Goal: Task Accomplishment & Management: Complete application form

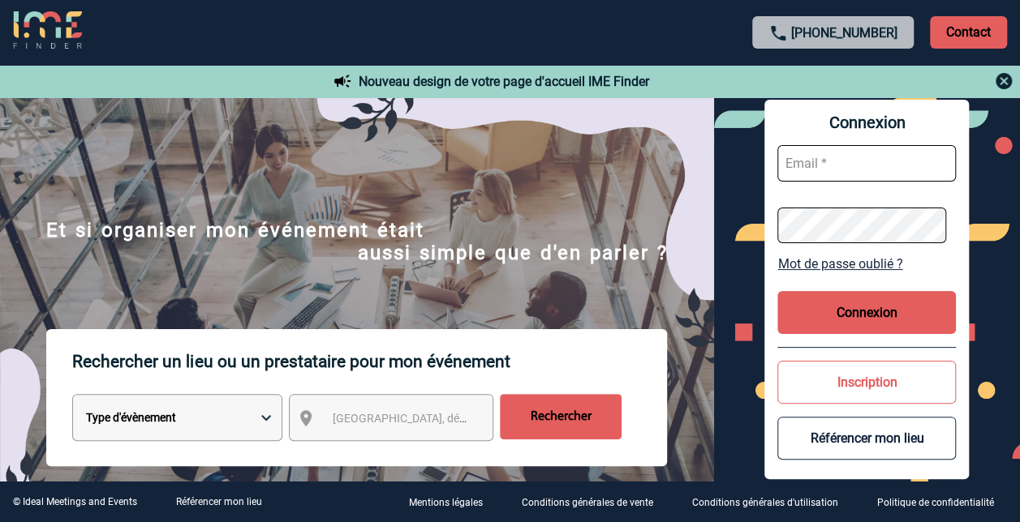
click at [891, 159] on input "text" at bounding box center [866, 163] width 178 height 37
type input "maria.brigante@SANOFI.COM"
click at [803, 164] on input "maria.brigante@SANOFI.COM" at bounding box center [866, 163] width 178 height 37
drag, startPoint x: 790, startPoint y: 165, endPoint x: 1014, endPoint y: 172, distance: 224.0
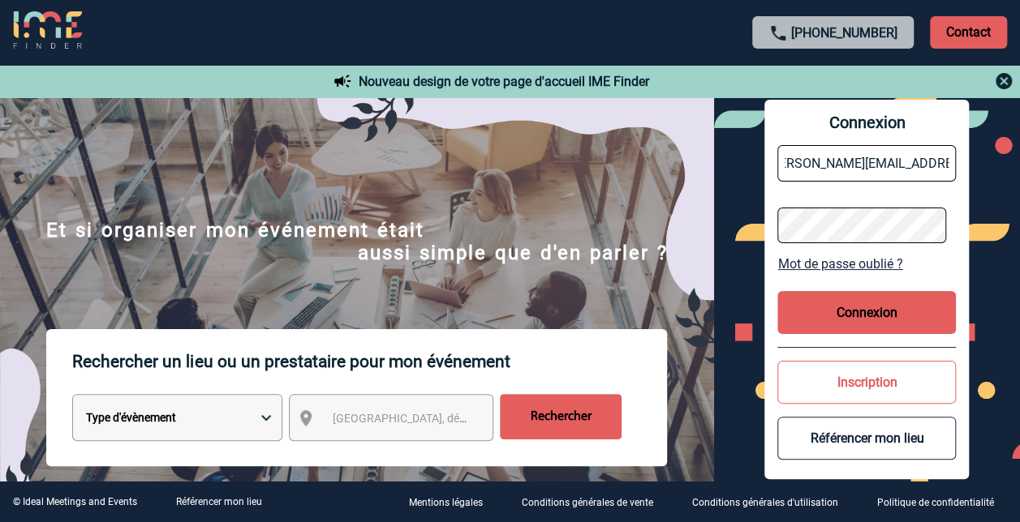
click at [1005, 170] on div "Connexion maria.brigante@SANOFI.COM Mot de passe oublié ? Connexion Inscription…" at bounding box center [867, 289] width 306 height 384
paste input "a Q&A panel with my extended LT in LMS"
drag, startPoint x: 792, startPoint y: 162, endPoint x: 1034, endPoint y: 178, distance: 243.1
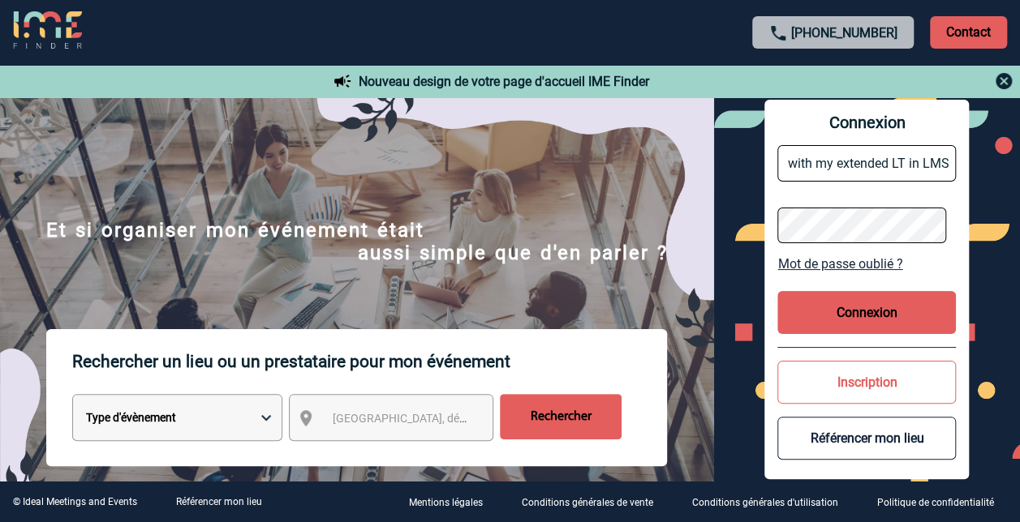
click at [1019, 178] on html "+33 1 45 72 07 14 Contact Contact Nouveau design de votre page d'accueil IME Fi…" at bounding box center [510, 261] width 1020 height 522
type input "a"
type input "maria.brigante@SANOFI.COM"
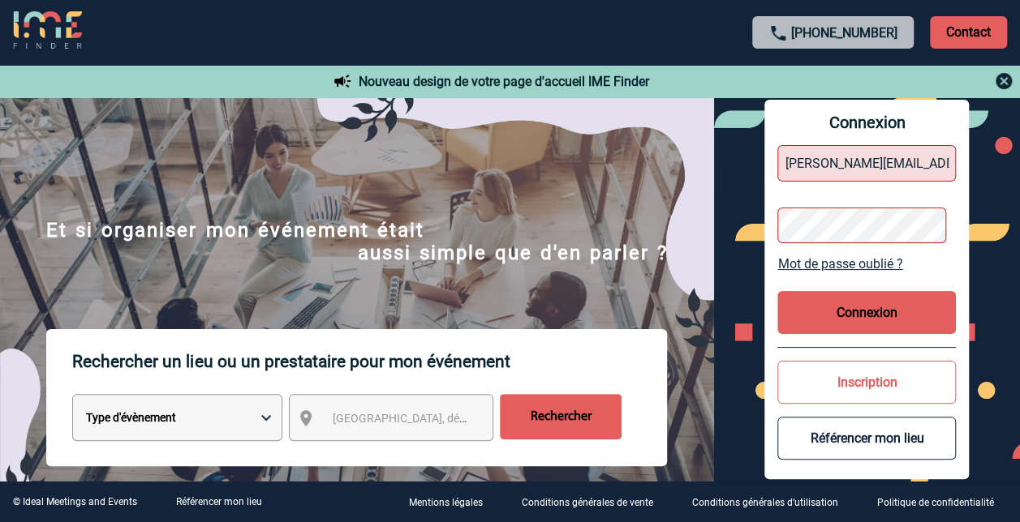
click at [874, 316] on button "Connexion" at bounding box center [866, 312] width 178 height 43
click at [720, 218] on div "Connexion maria.brigante@SANOFI.COM Mot de passe oublié ? Connexion Inscription…" at bounding box center [867, 289] width 306 height 384
click at [752, 213] on div "Connexion maria.brigante@SANOFI.COM Mot de passe oublié ? Connexion Inscription…" at bounding box center [867, 289] width 306 height 384
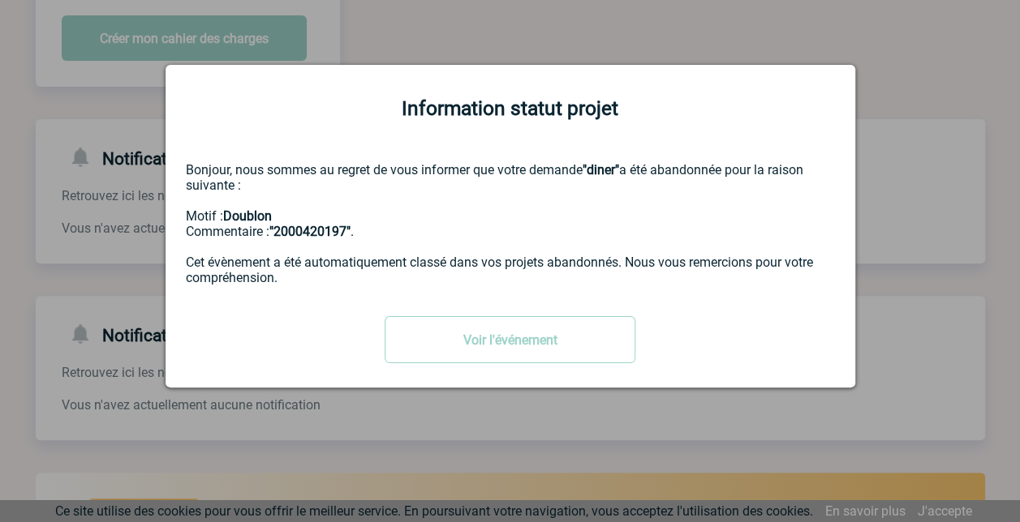
scroll to position [243, 0]
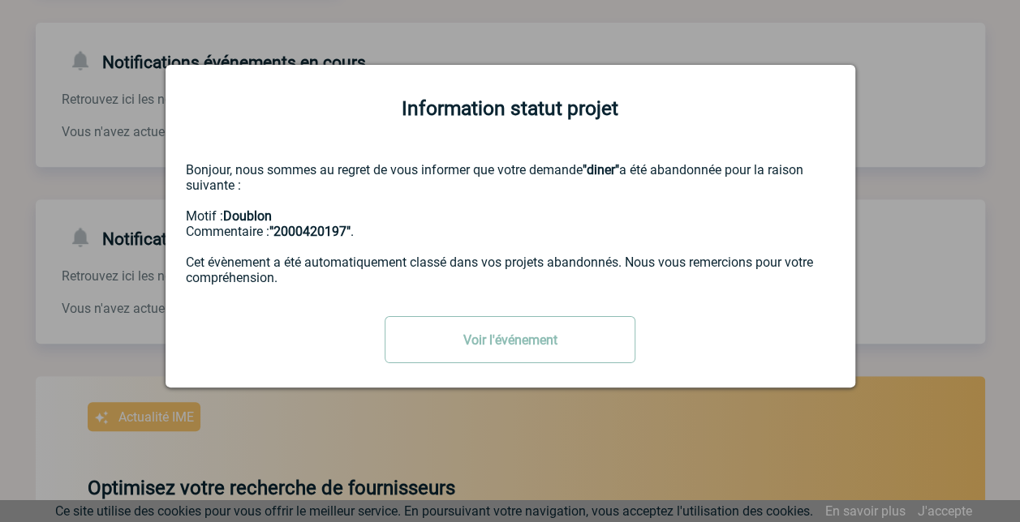
drag, startPoint x: 503, startPoint y: 333, endPoint x: 464, endPoint y: 360, distance: 47.2
click at [503, 334] on link "Voir l'événement" at bounding box center [509, 339] width 251 height 47
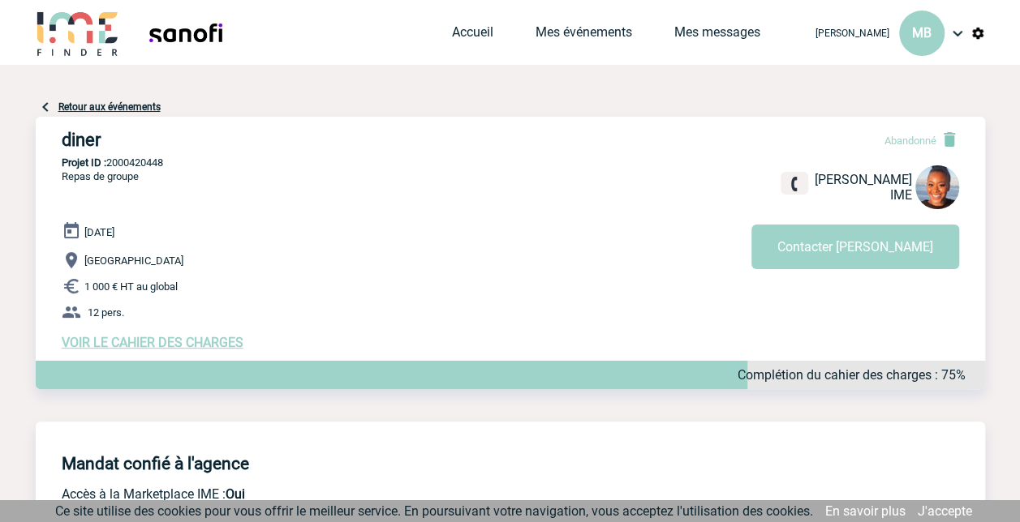
click at [956, 32] on img at bounding box center [956, 33] width 19 height 19
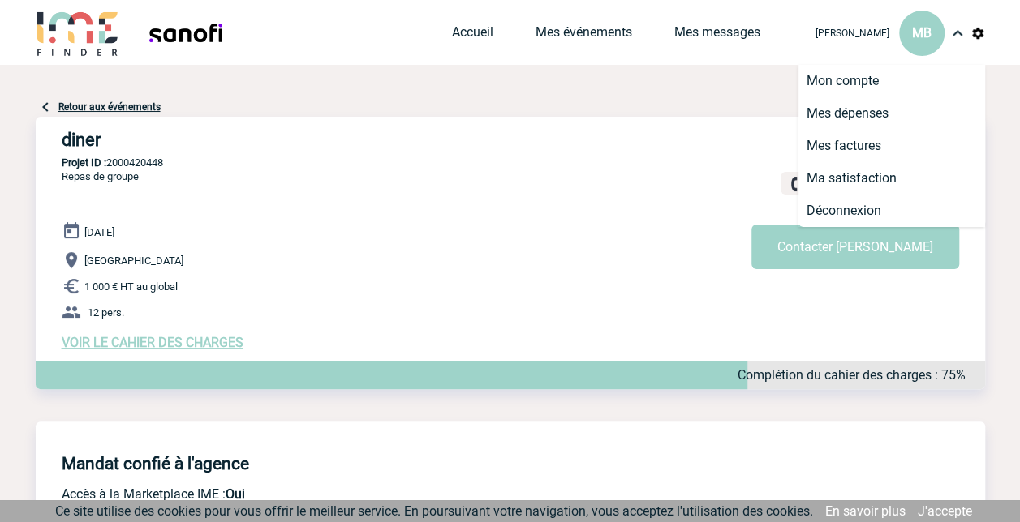
click at [318, 19] on div "[PERSON_NAME] MB Accueil Mes événements" at bounding box center [510, 34] width 949 height 69
click at [616, 32] on link "Mes événements" at bounding box center [583, 35] width 97 height 23
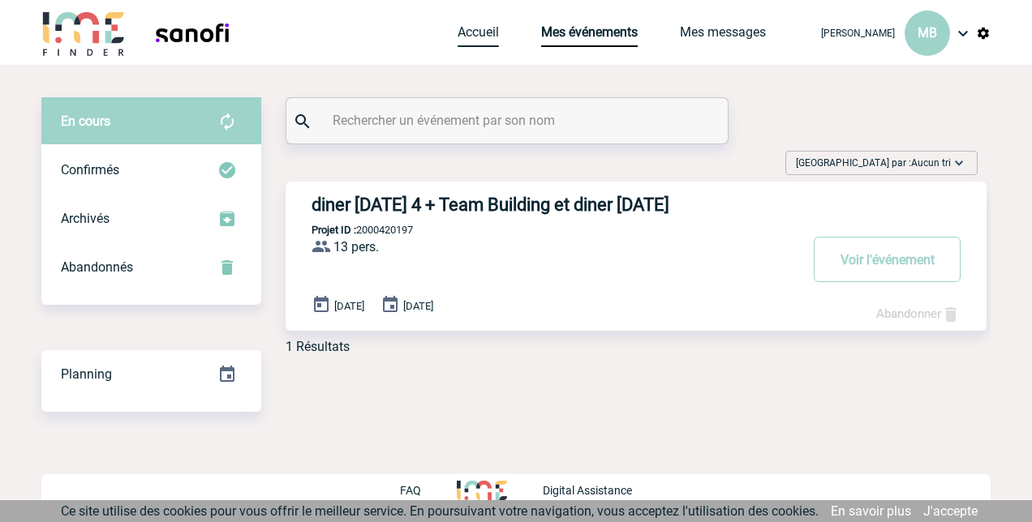
click at [465, 30] on link "Accueil" at bounding box center [477, 35] width 41 height 23
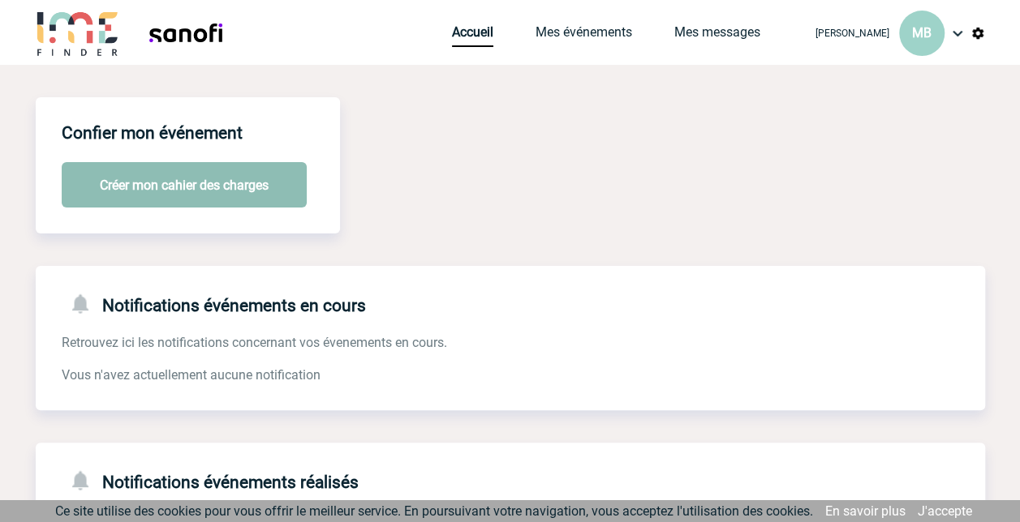
click at [167, 175] on button "Créer mon cahier des charges" at bounding box center [184, 184] width 245 height 45
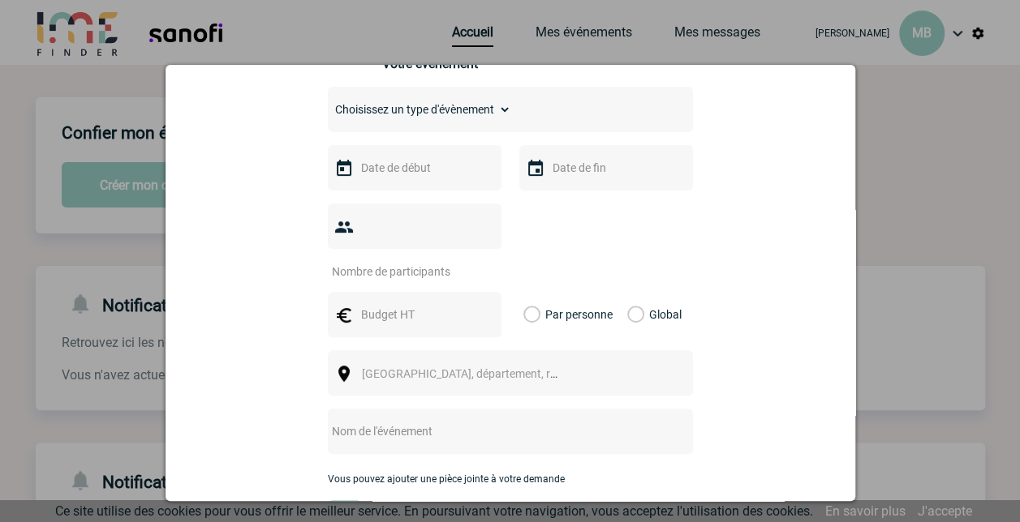
scroll to position [243, 0]
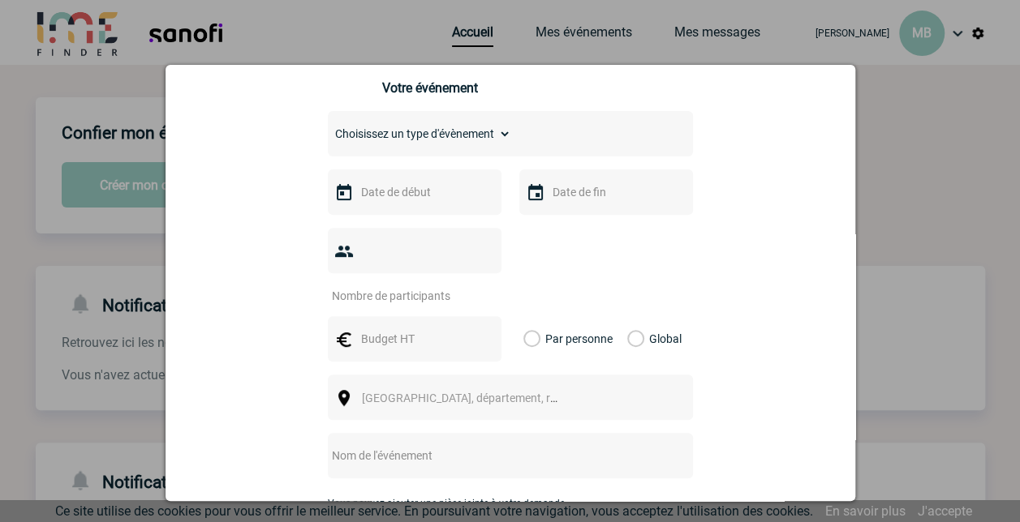
click at [488, 145] on select "Choisissez un type d'évènement Séminaire avec nuitée Séminaire sans nuitée Repa…" at bounding box center [419, 133] width 183 height 23
select select "3"
click at [328, 128] on select "Choisissez un type d'évènement Séminaire avec nuitée Séminaire sans nuitée Repa…" at bounding box center [419, 133] width 183 height 23
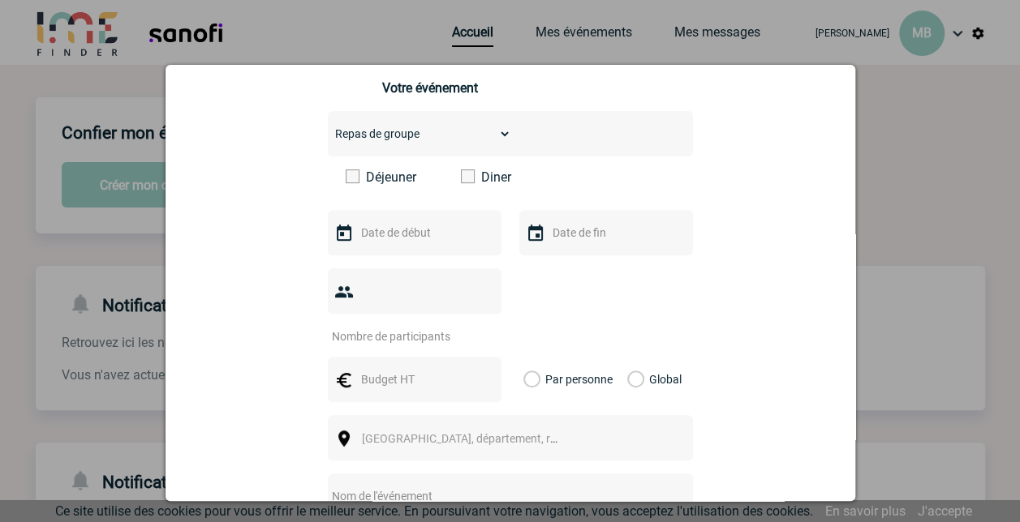
click at [461, 177] on span at bounding box center [468, 177] width 14 height 14
click at [0, 0] on input "Diner" at bounding box center [0, 0] width 0 height 0
click at [417, 236] on input "text" at bounding box center [413, 232] width 112 height 21
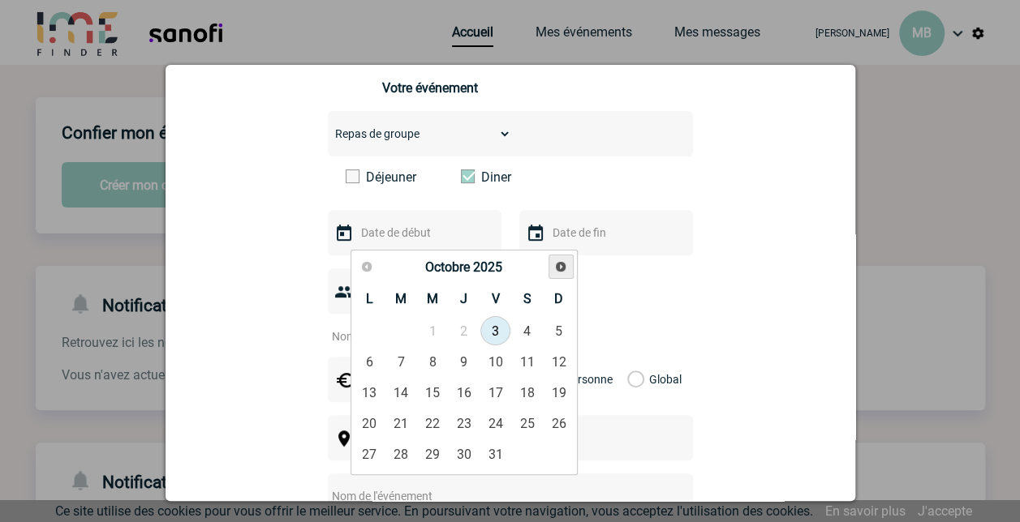
click at [560, 269] on span "Suivant" at bounding box center [560, 266] width 13 height 13
click at [396, 451] on link "25" at bounding box center [401, 454] width 30 height 29
type input "[DATE]"
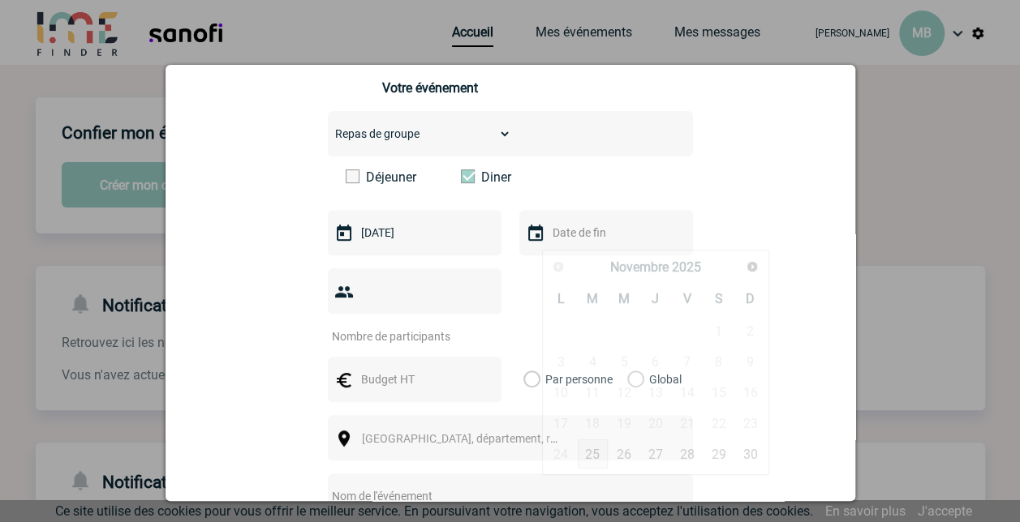
click at [610, 230] on input "text" at bounding box center [604, 232] width 112 height 21
click at [591, 452] on link "25" at bounding box center [593, 454] width 30 height 29
type input "[DATE]"
click at [394, 286] on div at bounding box center [415, 290] width 174 height 45
click at [393, 326] on input "number" at bounding box center [404, 336] width 152 height 21
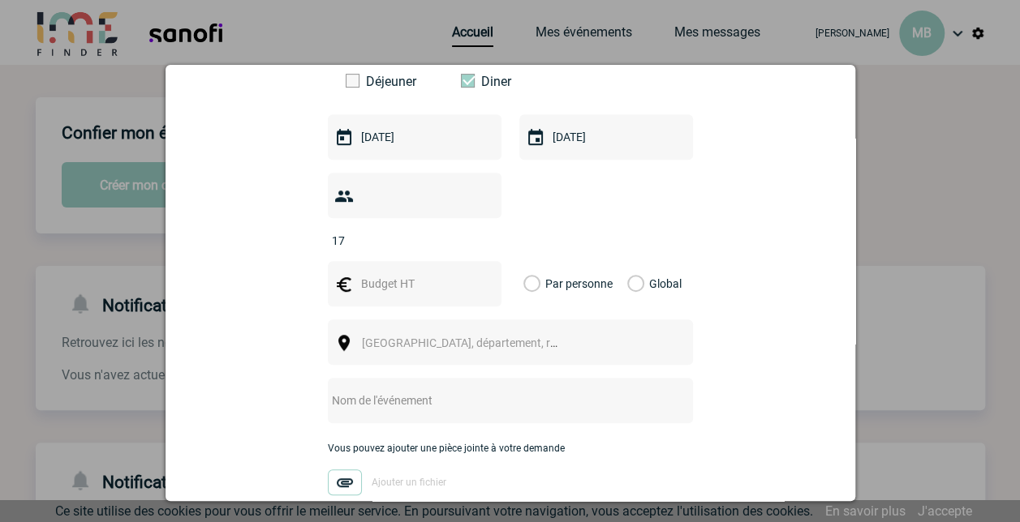
scroll to position [406, 0]
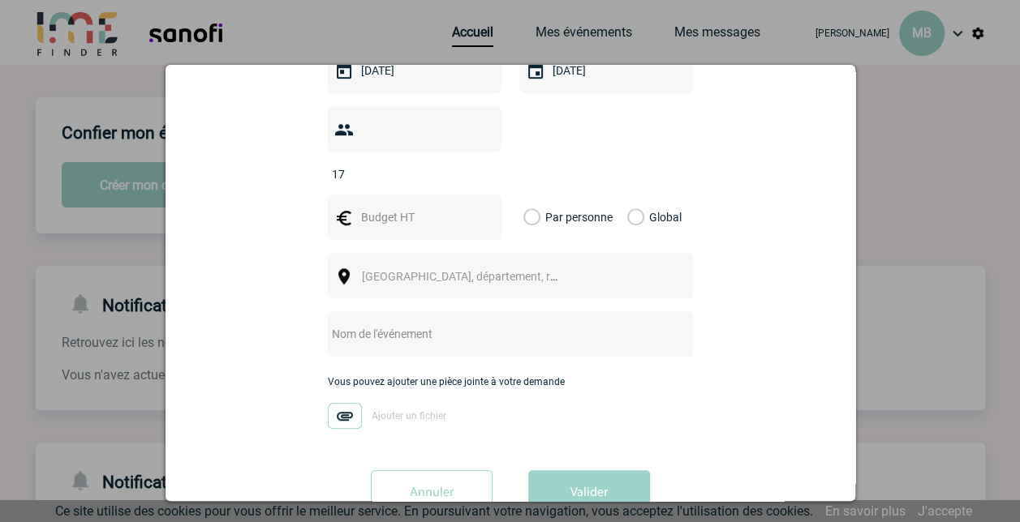
type input "17"
click at [440, 207] on input "text" at bounding box center [413, 217] width 112 height 21
type input "100"
click at [541, 195] on label "Par personne" at bounding box center [532, 217] width 18 height 45
click at [0, 0] on input "Par personne" at bounding box center [0, 0] width 0 height 0
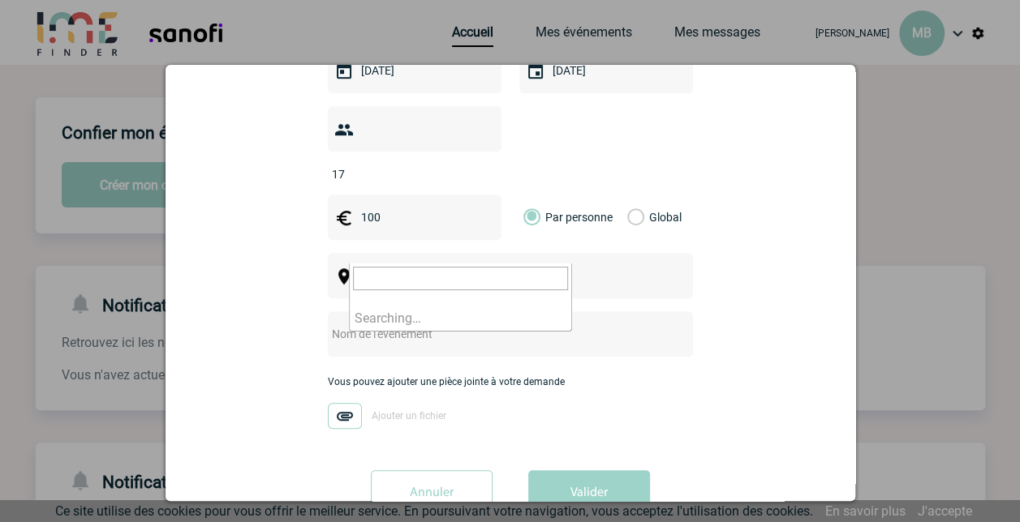
click at [432, 270] on span "Ville, département, région..." at bounding box center [474, 276] width 225 height 13
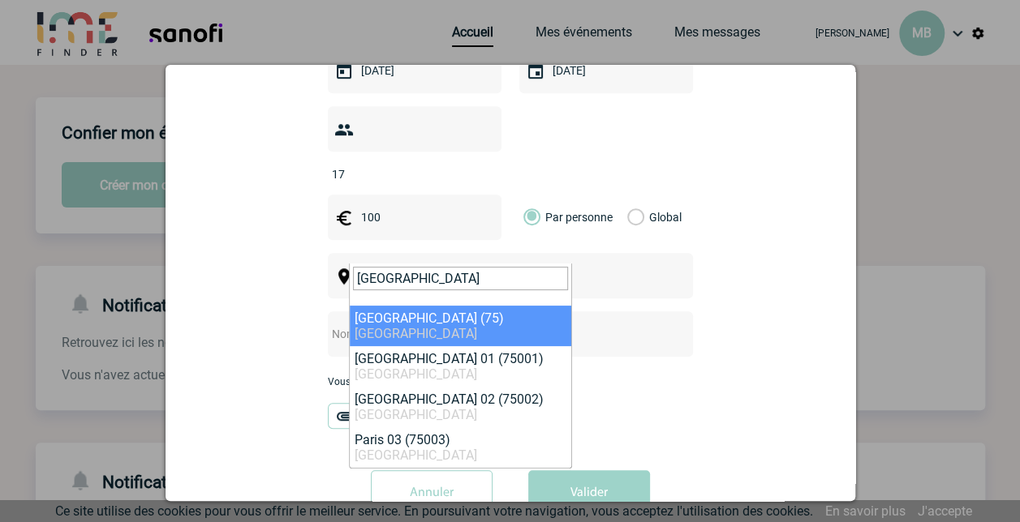
type input "PARIS"
select select "3"
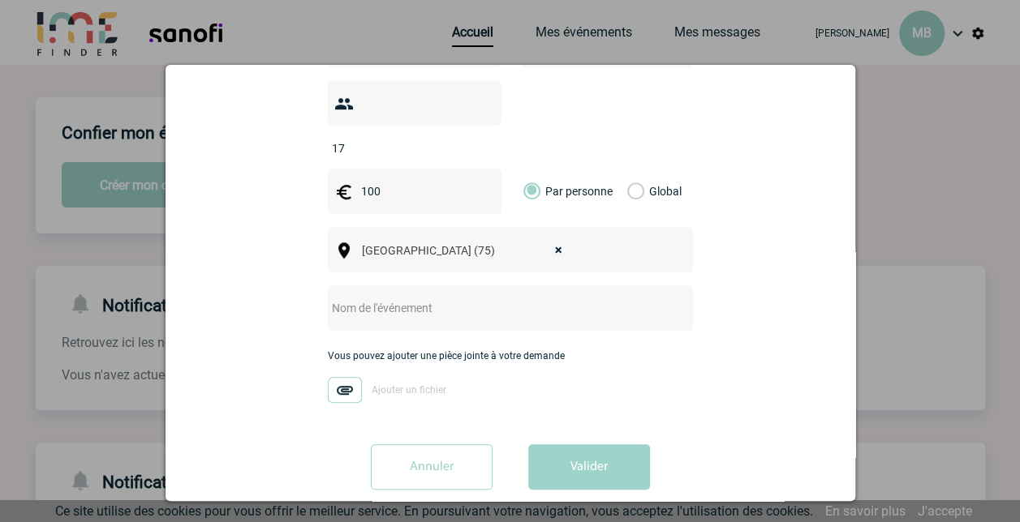
scroll to position [433, 0]
click at [470, 238] on span "× Paris (75)" at bounding box center [466, 249] width 223 height 23
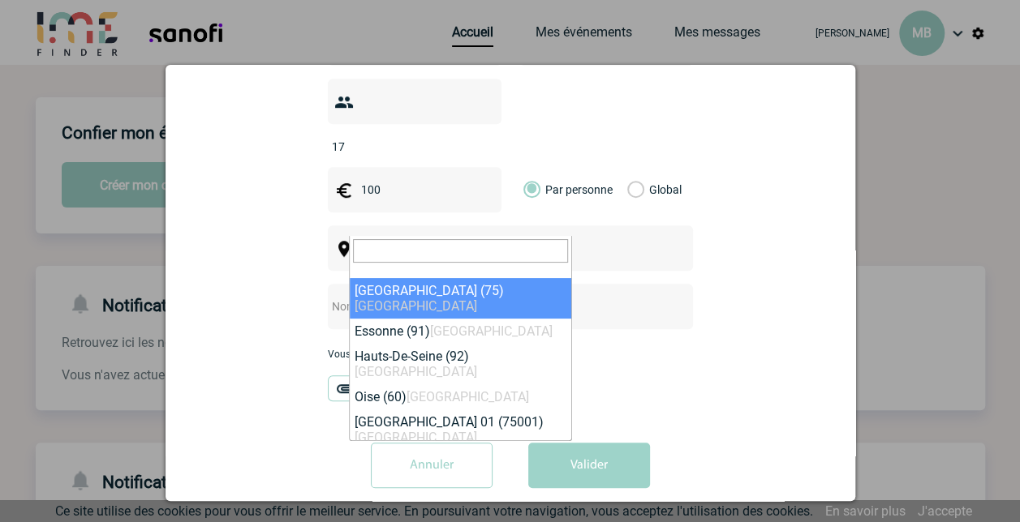
click at [425, 245] on input "search" at bounding box center [460, 251] width 215 height 24
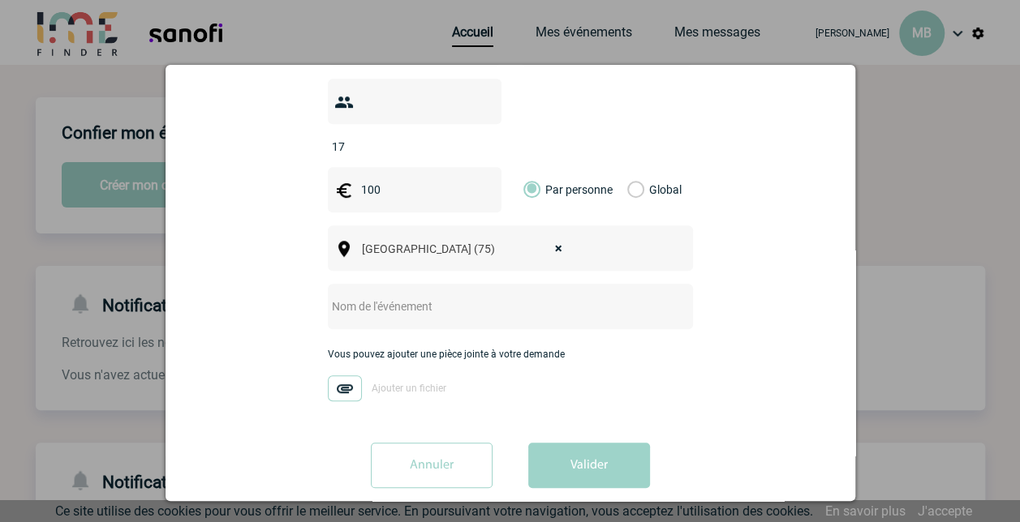
click at [435, 296] on input "text" at bounding box center [489, 306] width 322 height 21
type input "Corporate Affairs LT dinner"
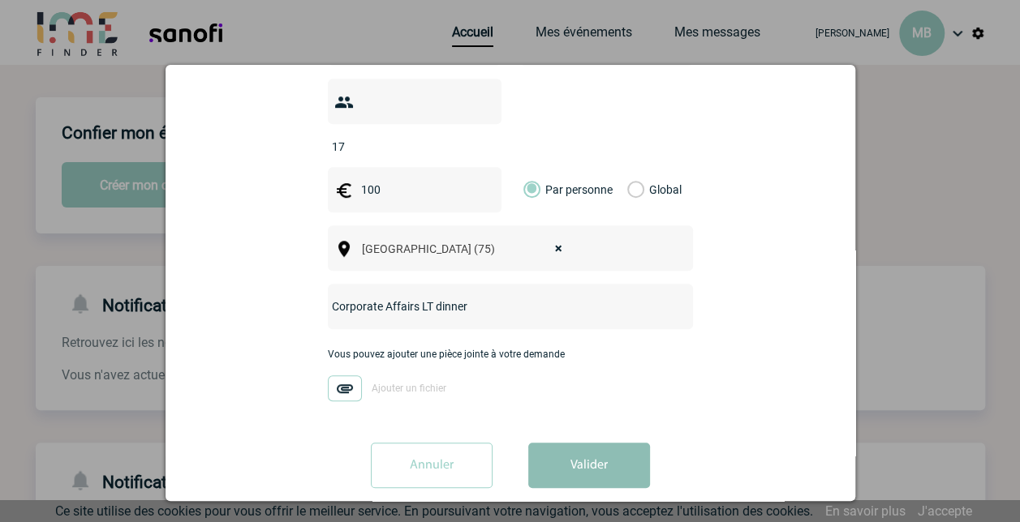
click at [579, 443] on button "Valider" at bounding box center [589, 465] width 122 height 45
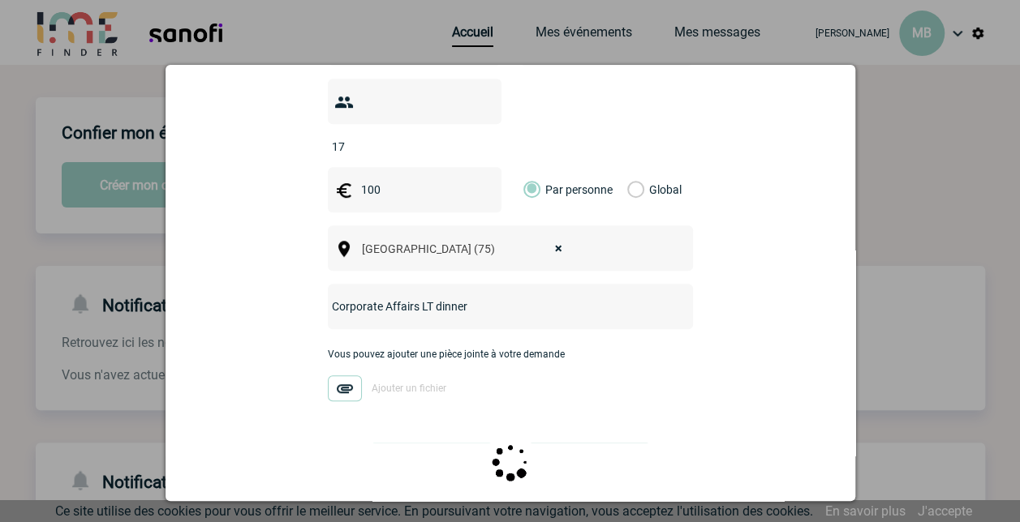
scroll to position [0, 0]
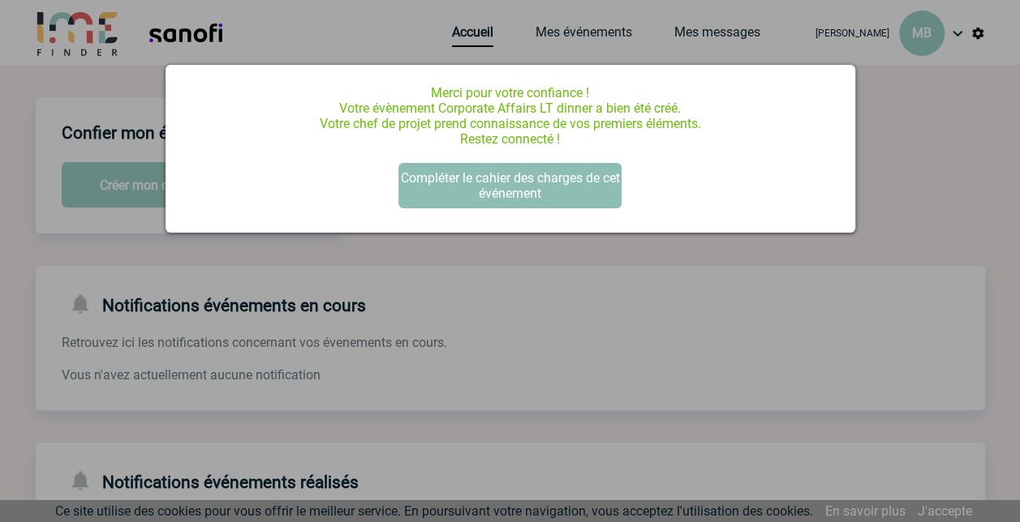
click at [532, 193] on button "Compléter le cahier des charges de cet événement" at bounding box center [509, 185] width 223 height 45
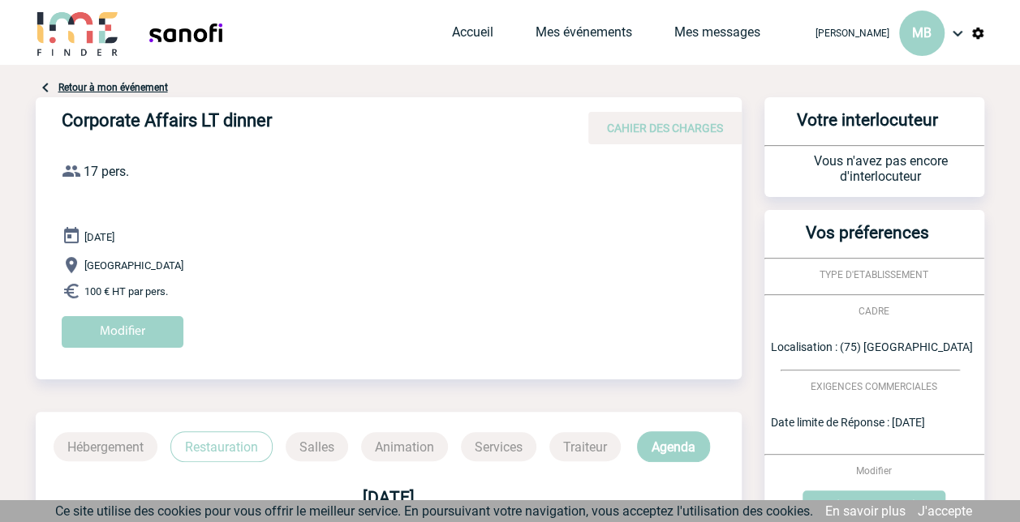
scroll to position [162, 0]
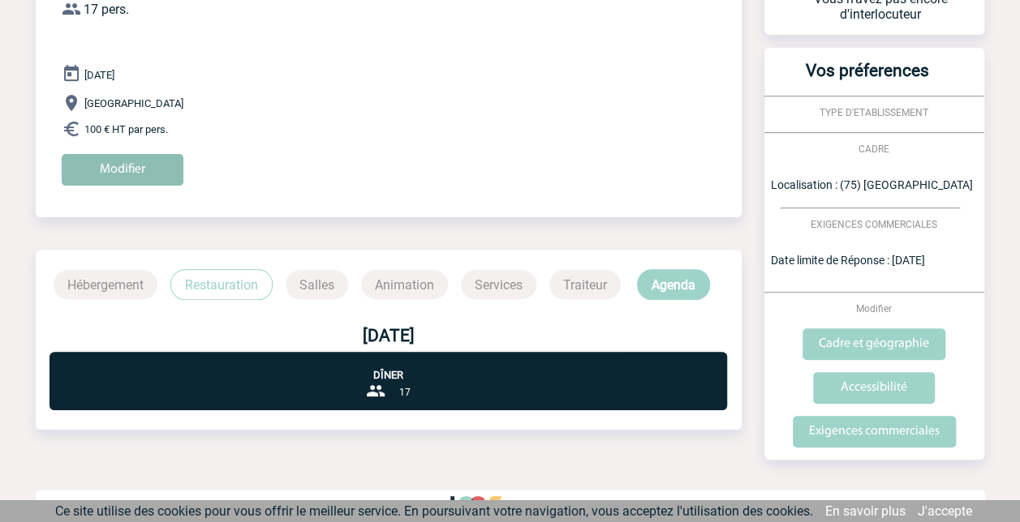
click at [132, 168] on input "Modifier" at bounding box center [123, 170] width 122 height 32
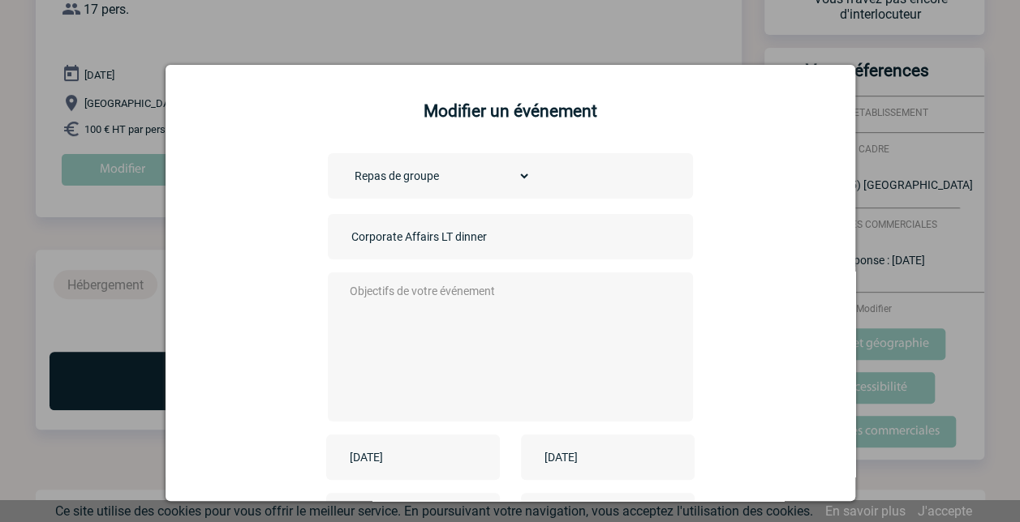
click at [416, 331] on textarea at bounding box center [506, 346] width 320 height 130
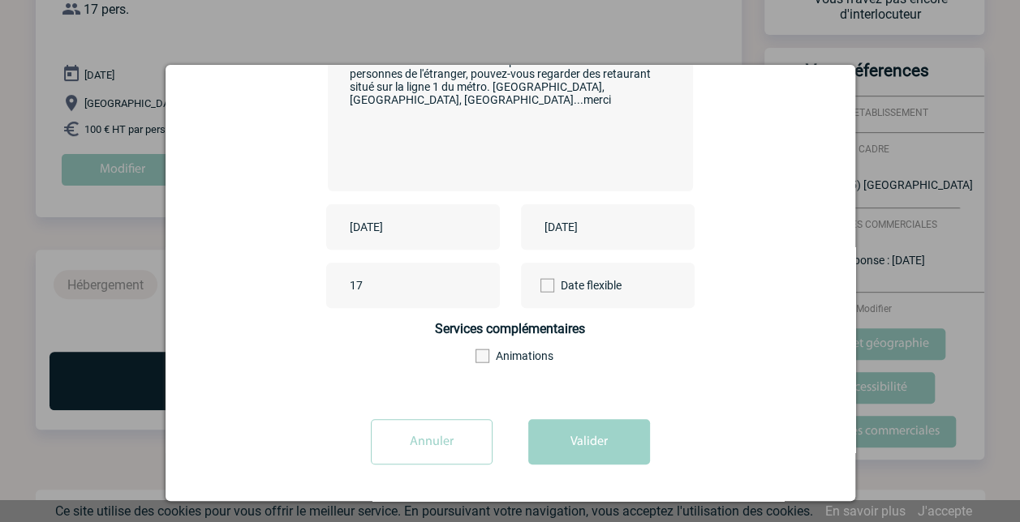
scroll to position [152, 0]
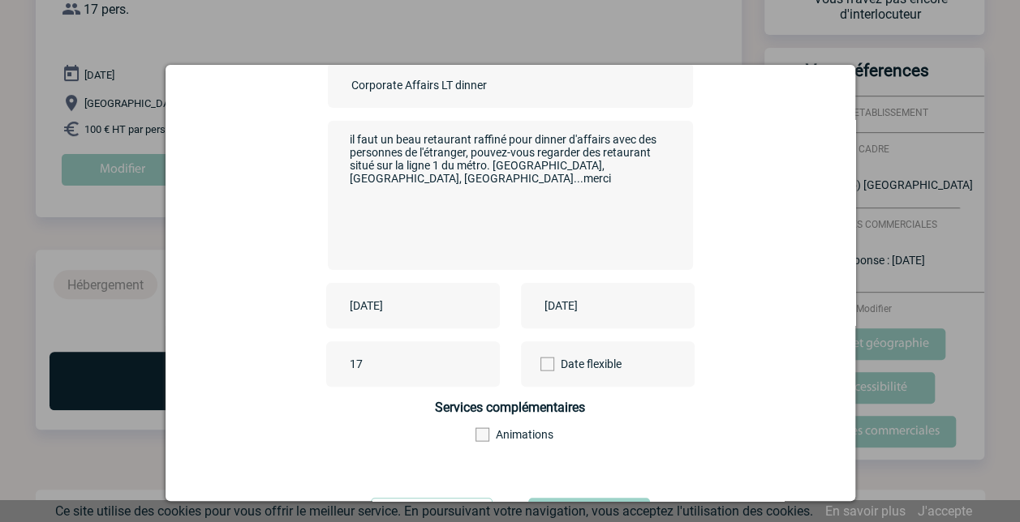
click at [641, 157] on textarea "il faut un beau retaurant raffiné pour dinner d'affairs avec des personnes de l…" at bounding box center [506, 194] width 320 height 130
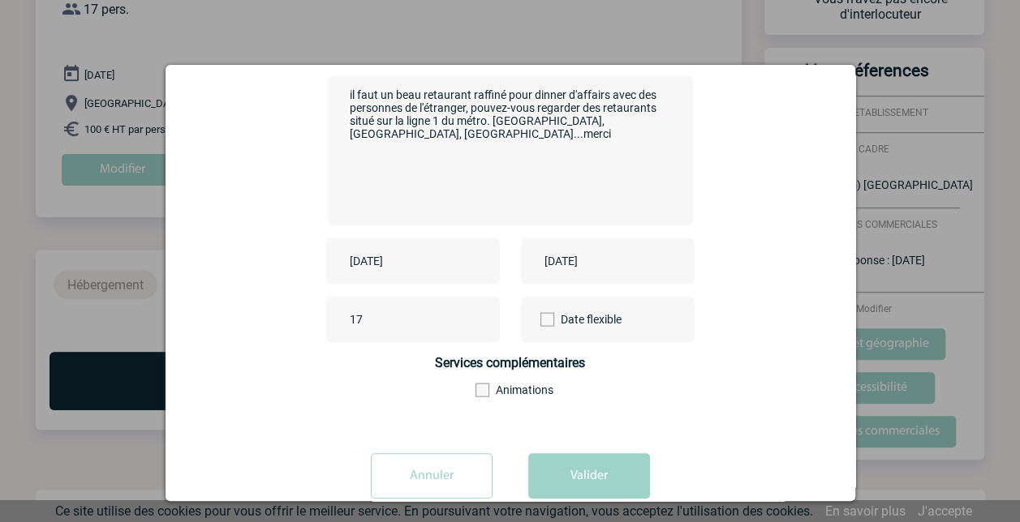
scroll to position [233, 0]
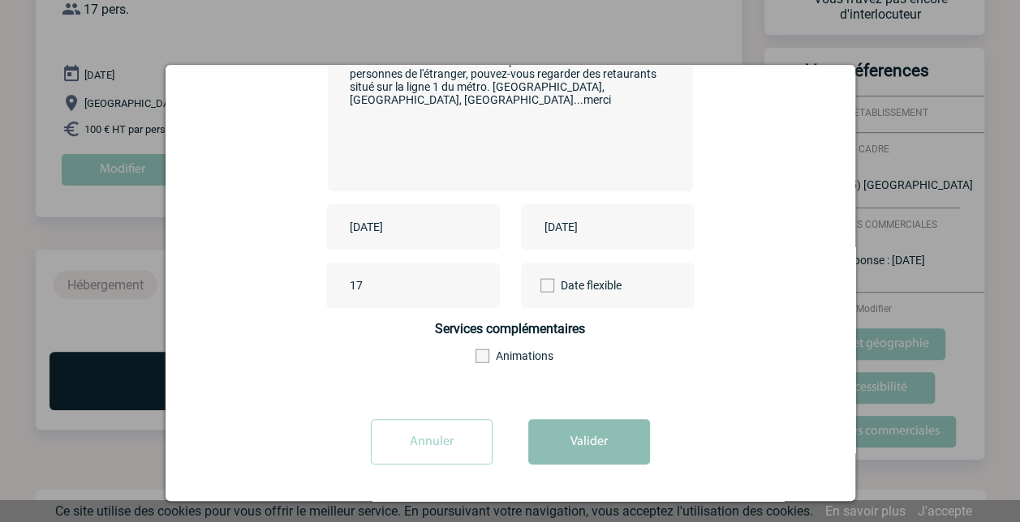
type textarea "il faut un beau retaurant raffiné pour dinner d'affairs avec des personnes de l…"
